Goal: Answer question/provide support: Share knowledge or assist other users

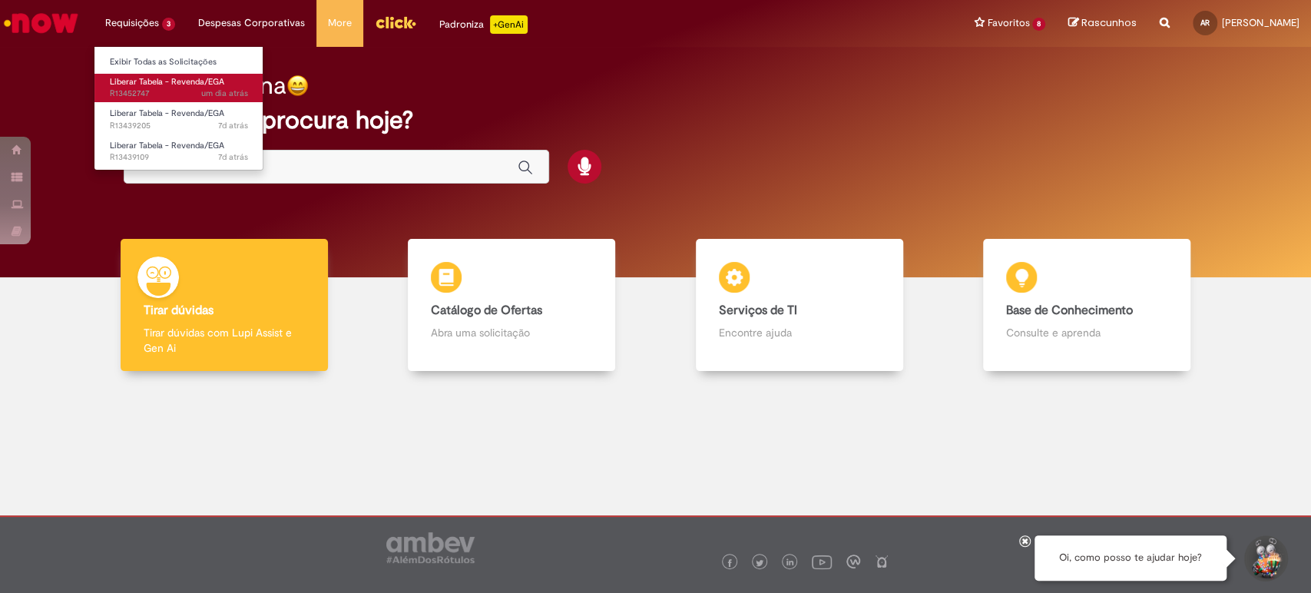
click at [164, 81] on span "Liberar Tabela - Revenda/EGA" at bounding box center [167, 82] width 114 height 12
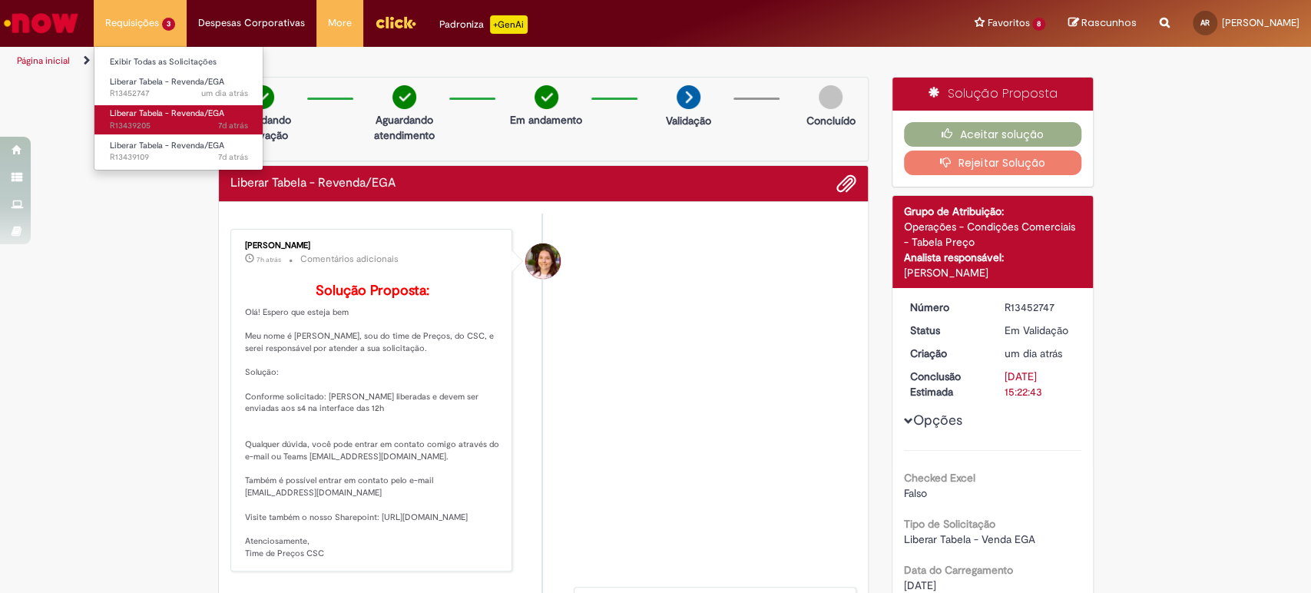
click at [162, 120] on span "7d atrás 7 dias atrás R13439205" at bounding box center [179, 126] width 138 height 12
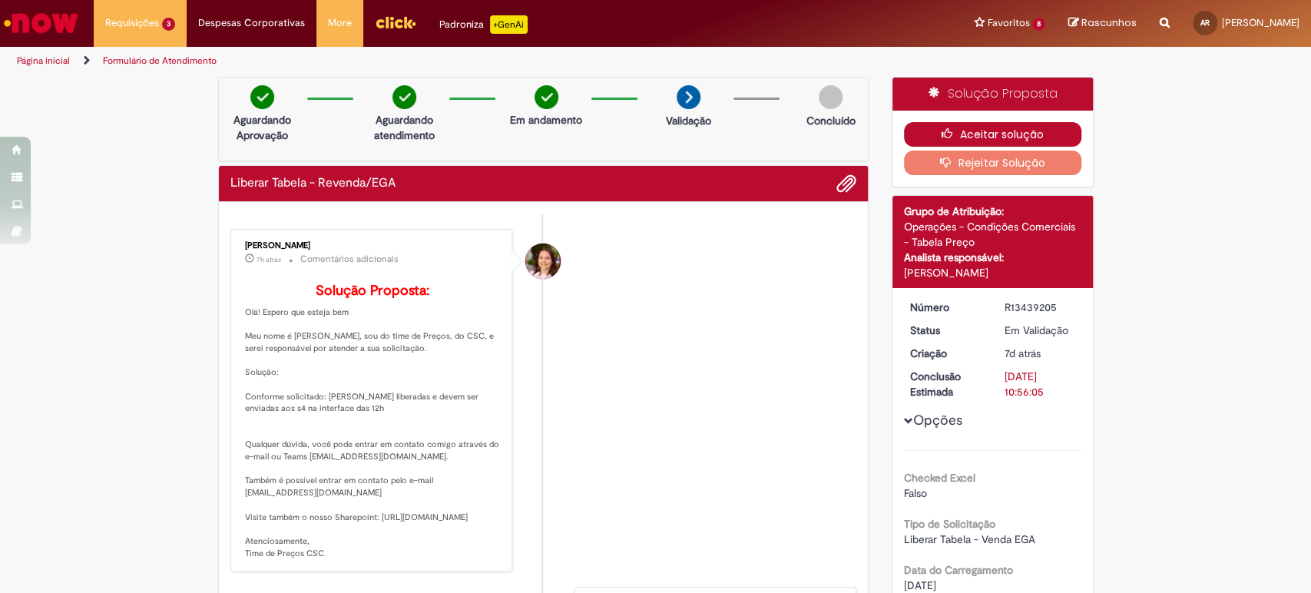
click at [1007, 134] on button "Aceitar solução" at bounding box center [992, 134] width 177 height 25
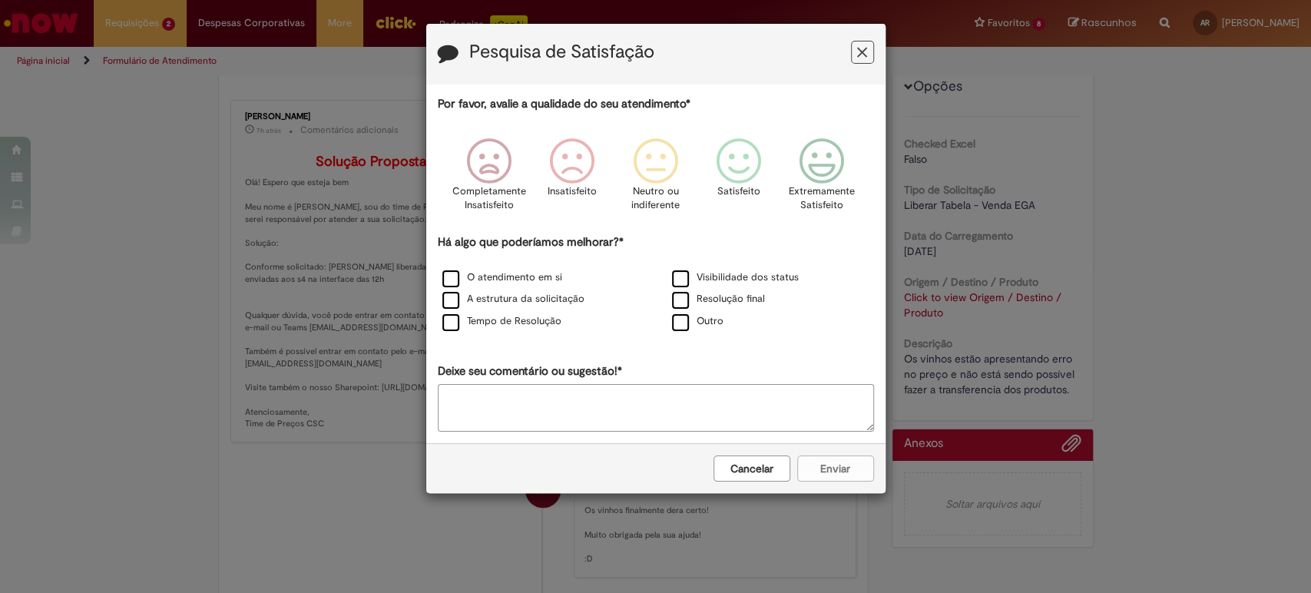
scroll to position [256, 0]
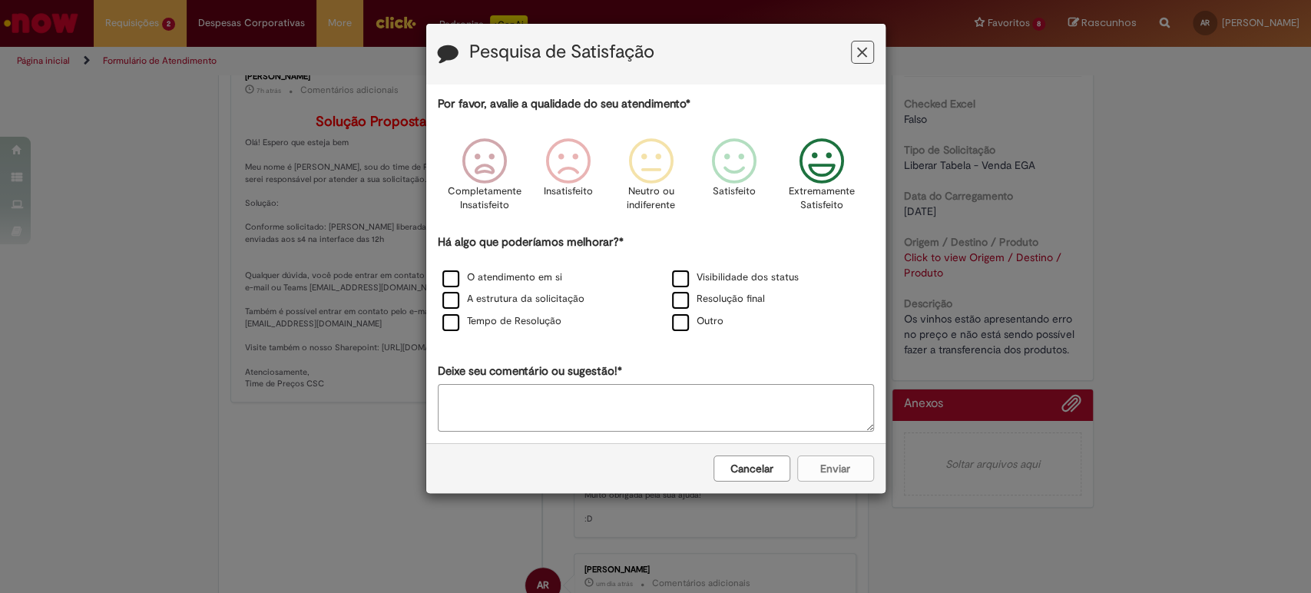
click at [815, 172] on icon "Feedback" at bounding box center [821, 161] width 58 height 46
click at [453, 278] on label "O atendimento em si" at bounding box center [502, 277] width 120 height 15
click at [854, 466] on button "Enviar" at bounding box center [835, 468] width 77 height 26
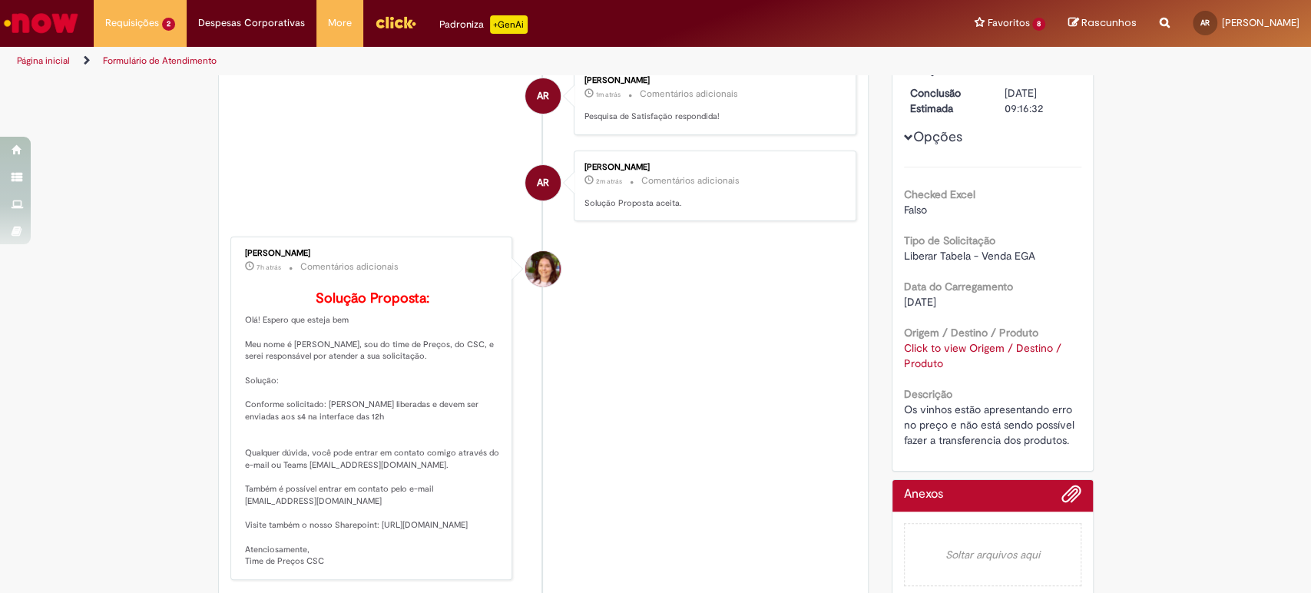
scroll to position [0, 0]
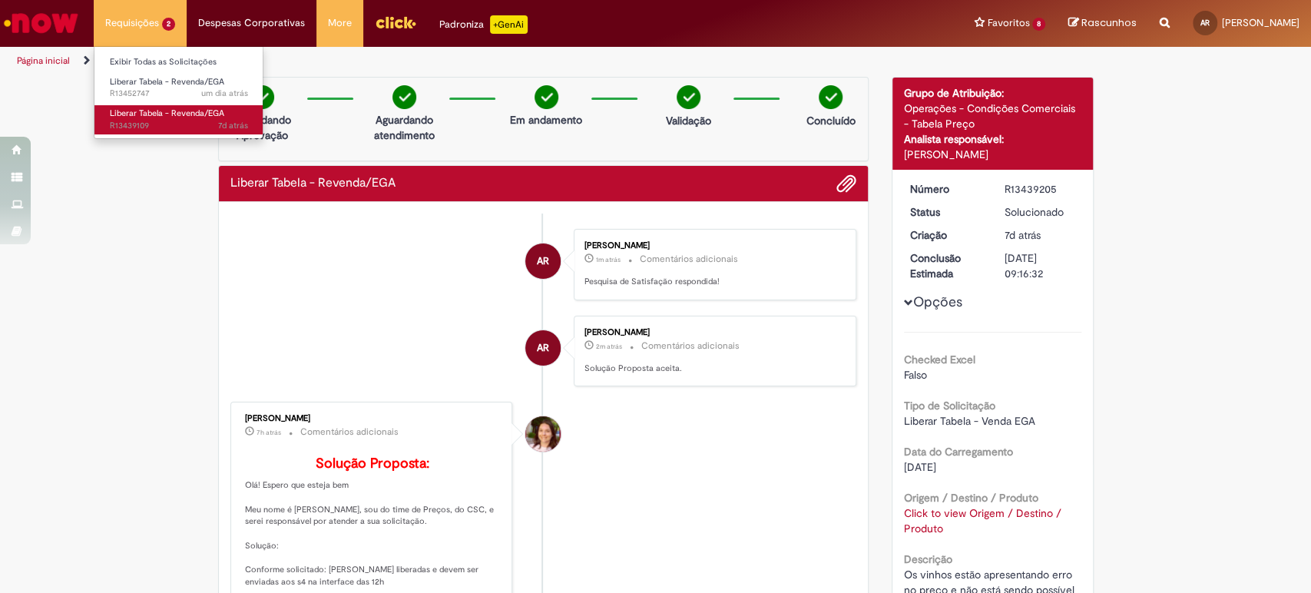
click at [149, 128] on span "7d atrás 7 dias atrás R13439109" at bounding box center [179, 126] width 138 height 12
